Goal: Information Seeking & Learning: Learn about a topic

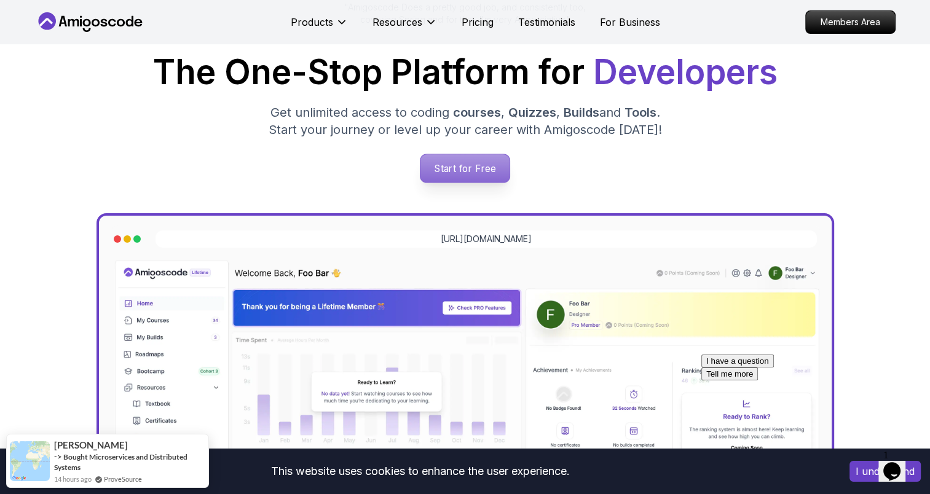
click at [444, 165] on p "Start for Free" at bounding box center [465, 168] width 89 height 28
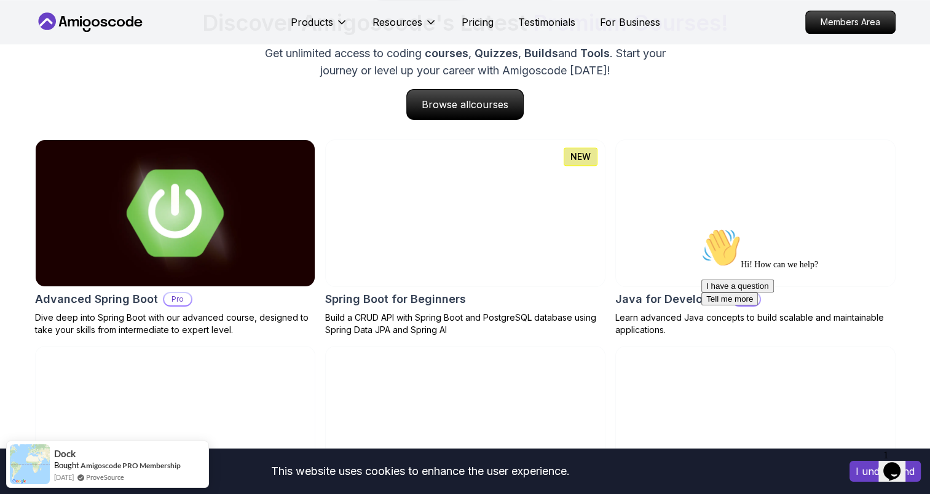
scroll to position [1291, 0]
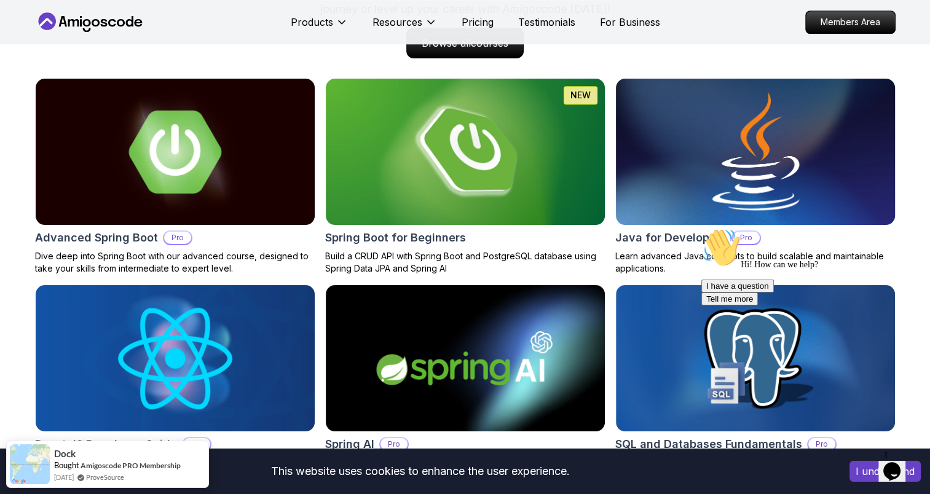
click at [744, 203] on img at bounding box center [755, 152] width 293 height 154
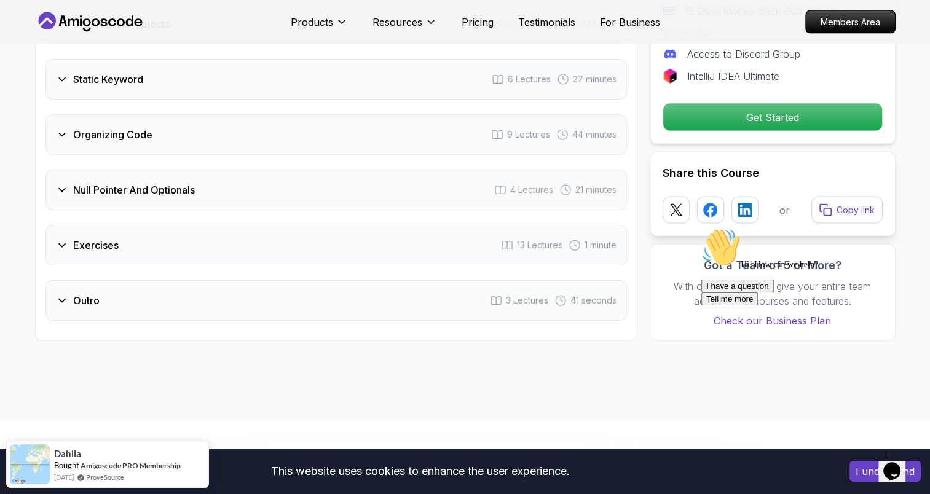
scroll to position [2459, 0]
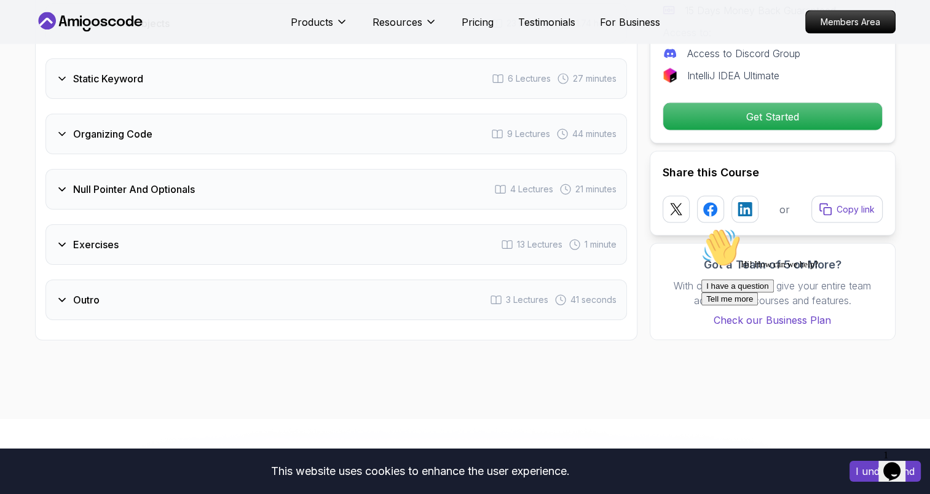
click at [153, 280] on div "Outro 3 Lectures 41 seconds" at bounding box center [336, 300] width 582 height 41
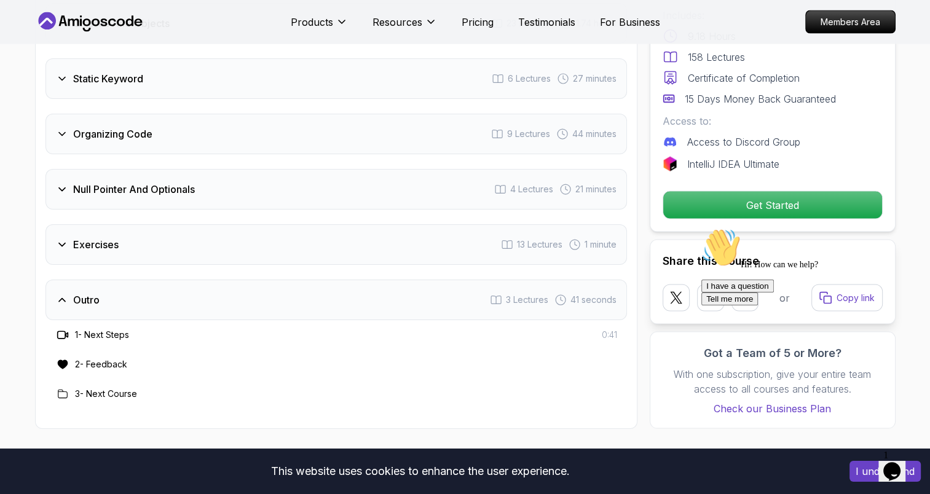
click at [117, 329] on h3 "1 - Next Steps" at bounding box center [102, 335] width 54 height 12
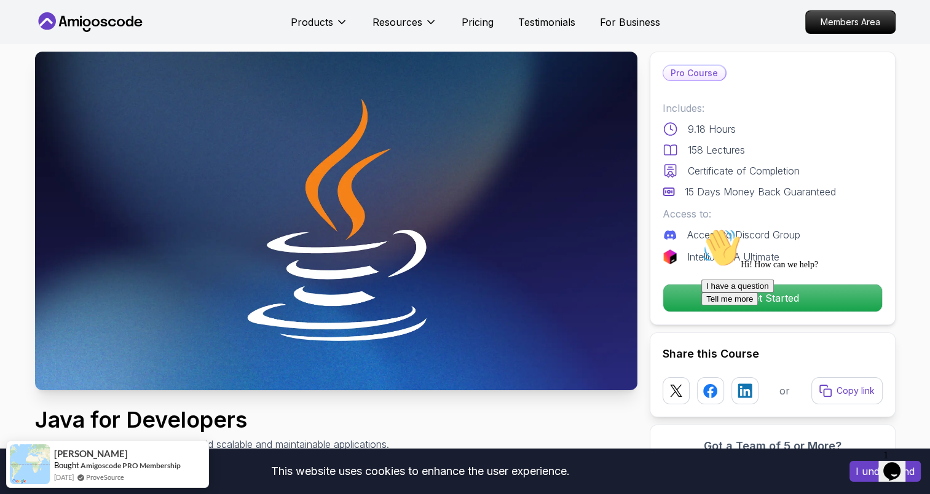
scroll to position [310, 0]
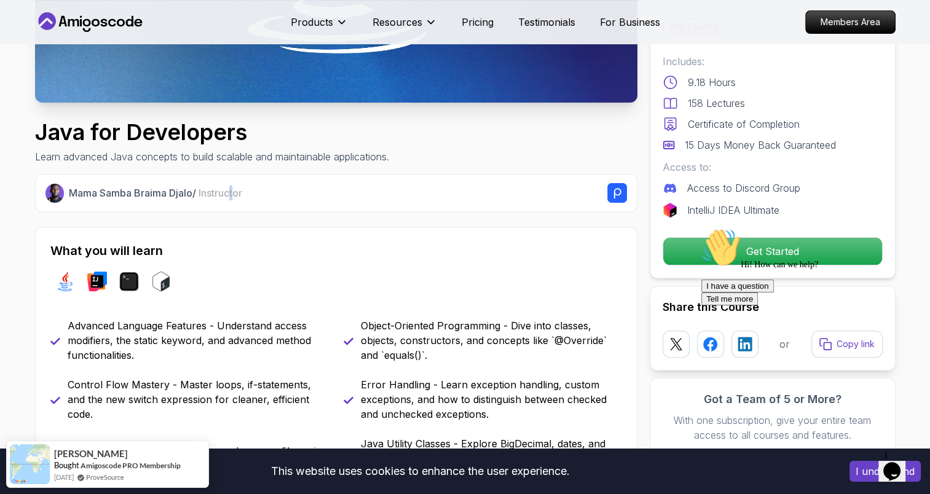
click at [238, 202] on div "Mama Samba Braima Djalo / Instructor" at bounding box center [336, 193] width 603 height 38
click at [626, 189] on rect at bounding box center [617, 193] width 20 height 20
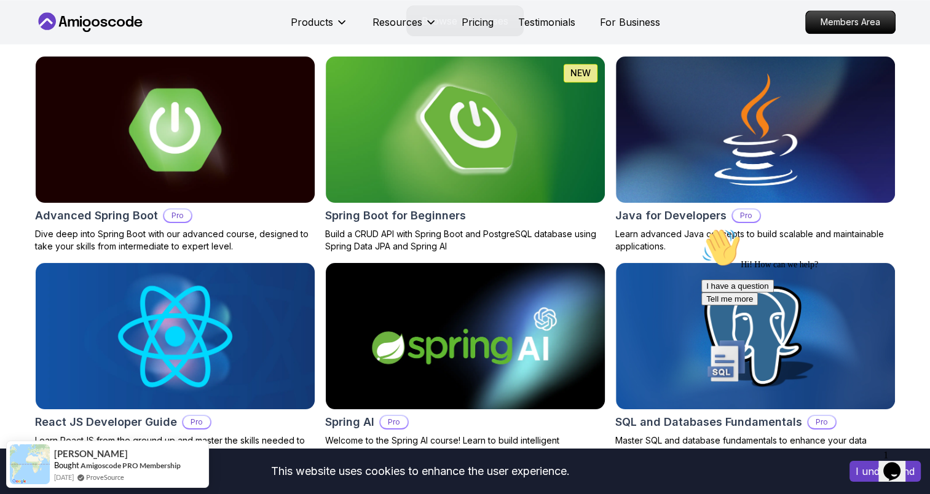
scroll to position [1414, 0]
